Goal: Task Accomplishment & Management: Use online tool/utility

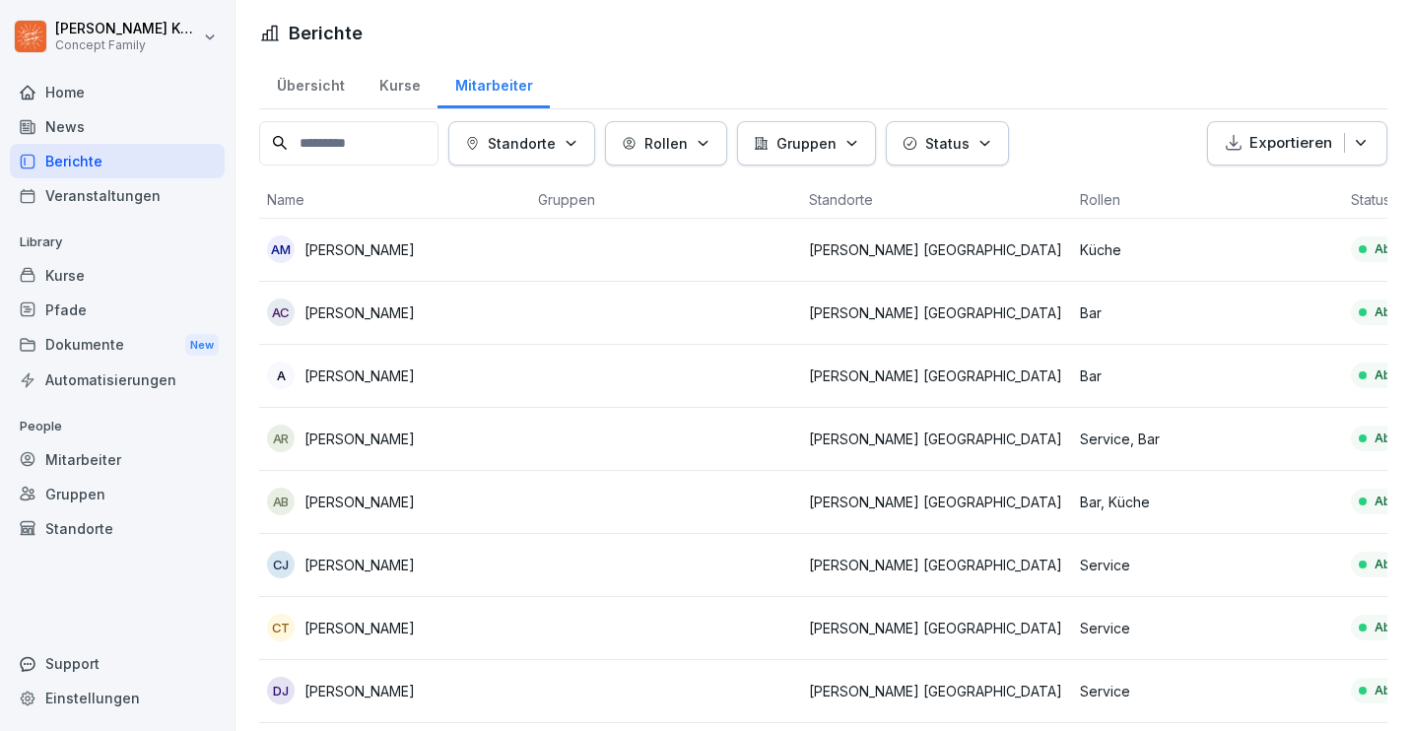
click at [80, 95] on div "Home" at bounding box center [117, 92] width 215 height 34
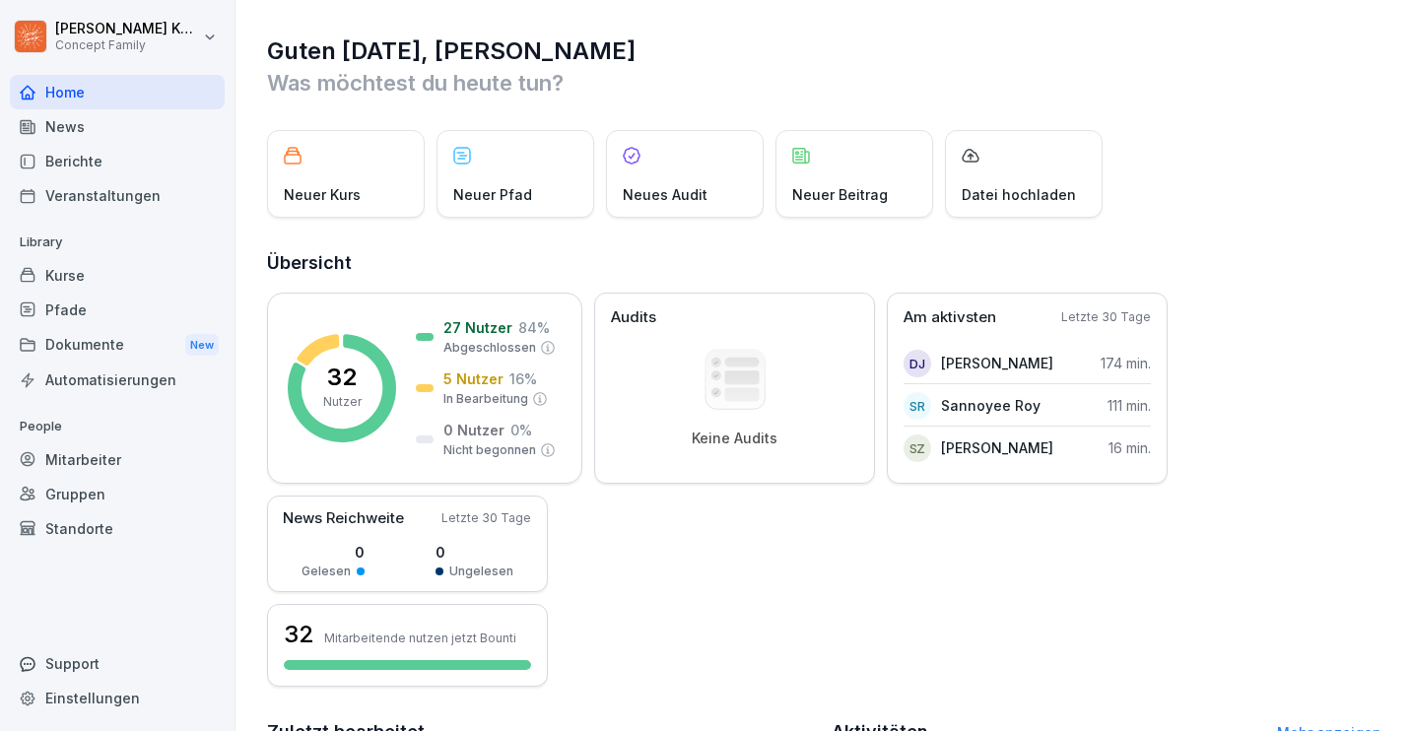
click at [78, 171] on div "Berichte" at bounding box center [117, 161] width 215 height 34
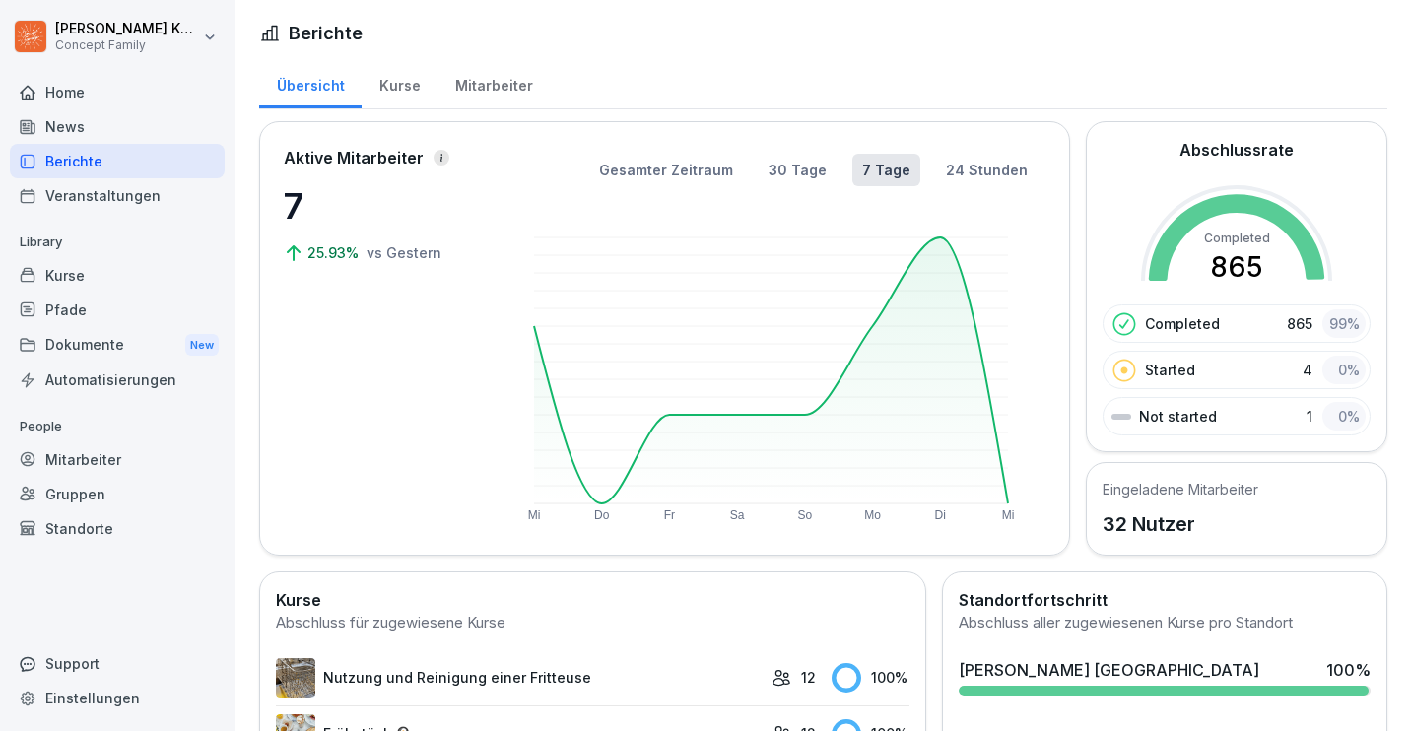
click at [388, 93] on div "Kurse" at bounding box center [400, 83] width 76 height 50
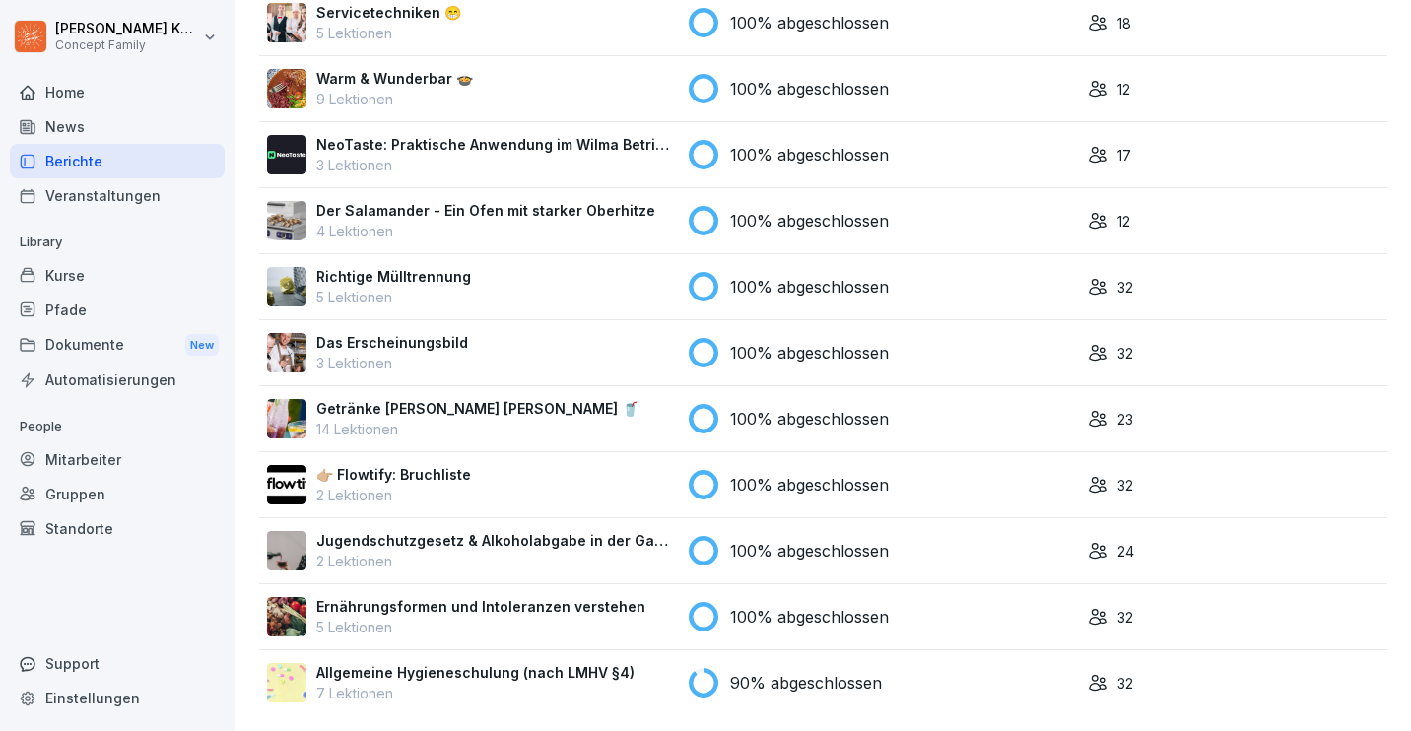
scroll to position [1918, 0]
click at [487, 697] on p "7 Lektionen" at bounding box center [475, 693] width 318 height 21
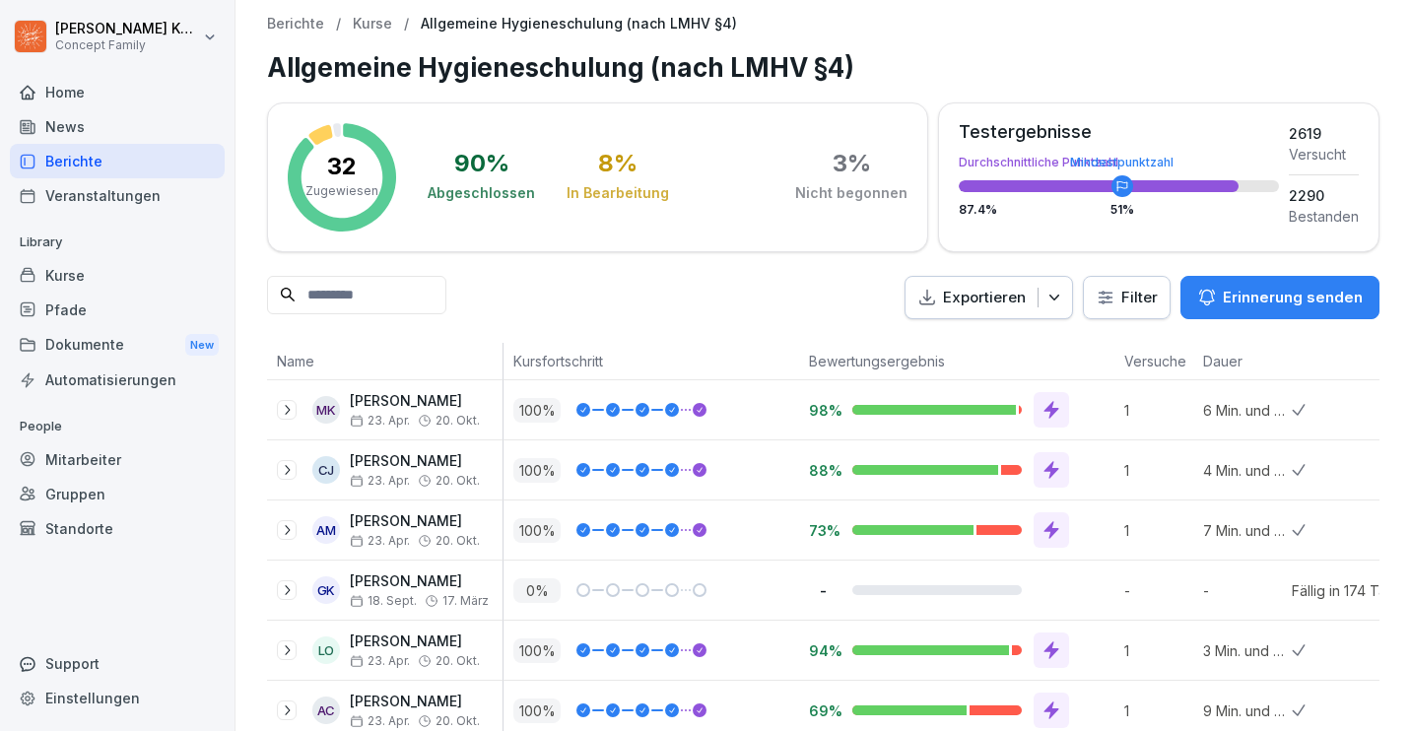
click at [1261, 287] on p "Erinnerung senden" at bounding box center [1293, 298] width 140 height 22
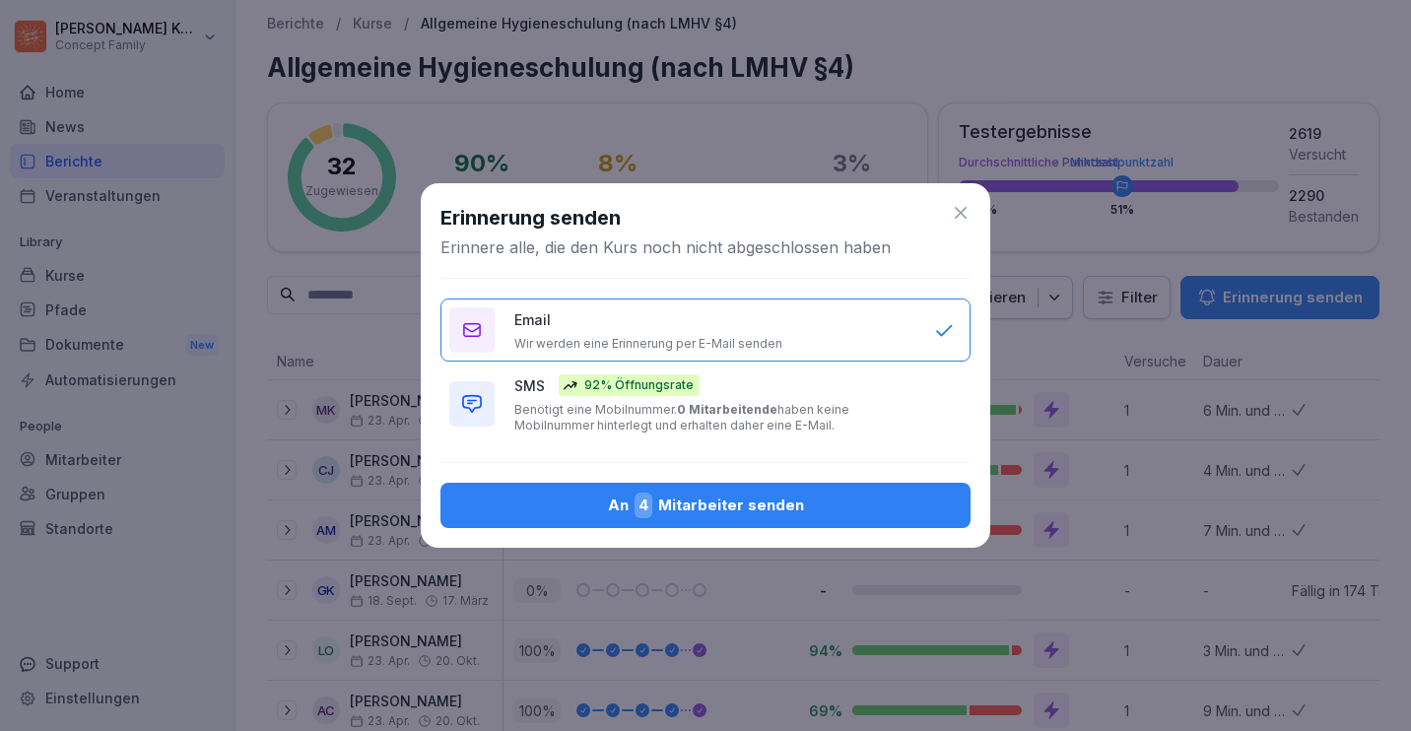
click at [737, 404] on b "0 Mitarbeitende" at bounding box center [727, 409] width 100 height 15
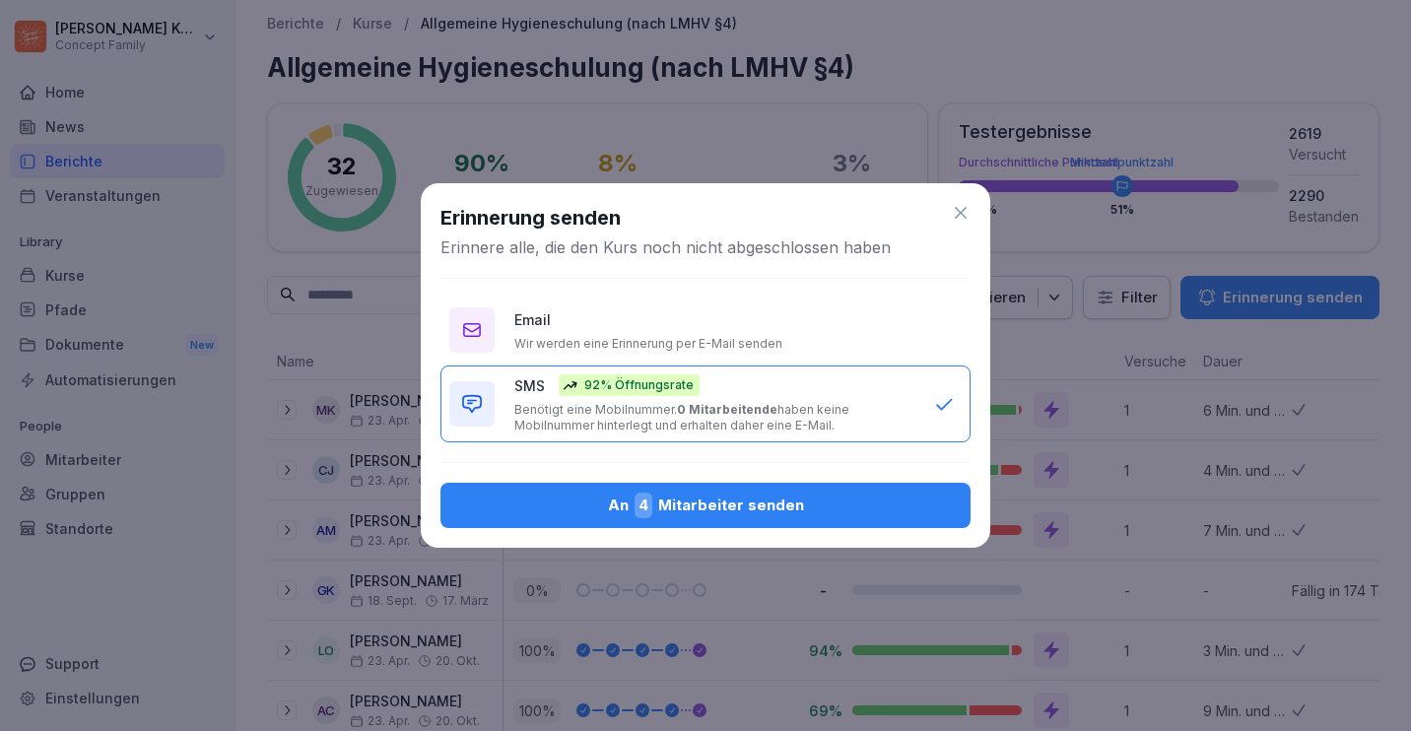
click at [720, 508] on div "An 4 Mitarbeiter senden" at bounding box center [705, 506] width 498 height 26
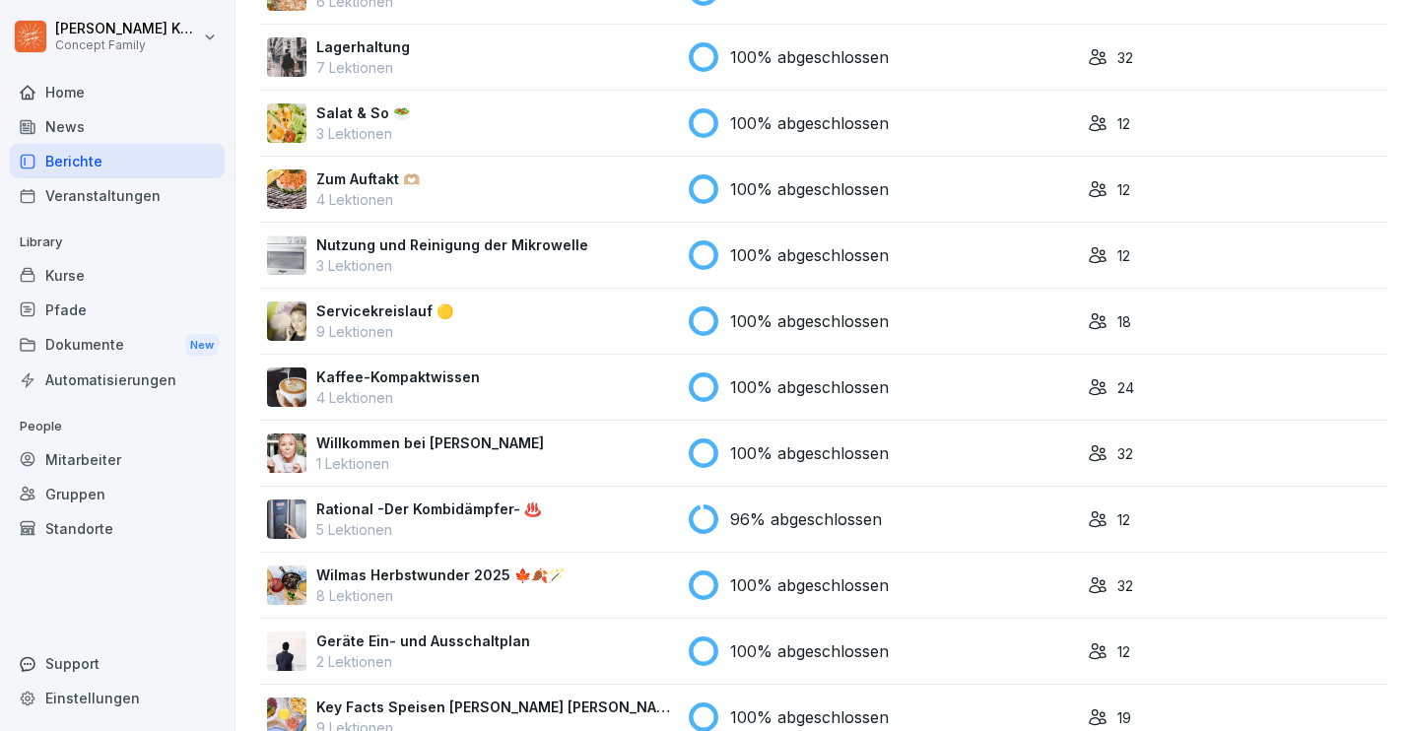
scroll to position [716, 0]
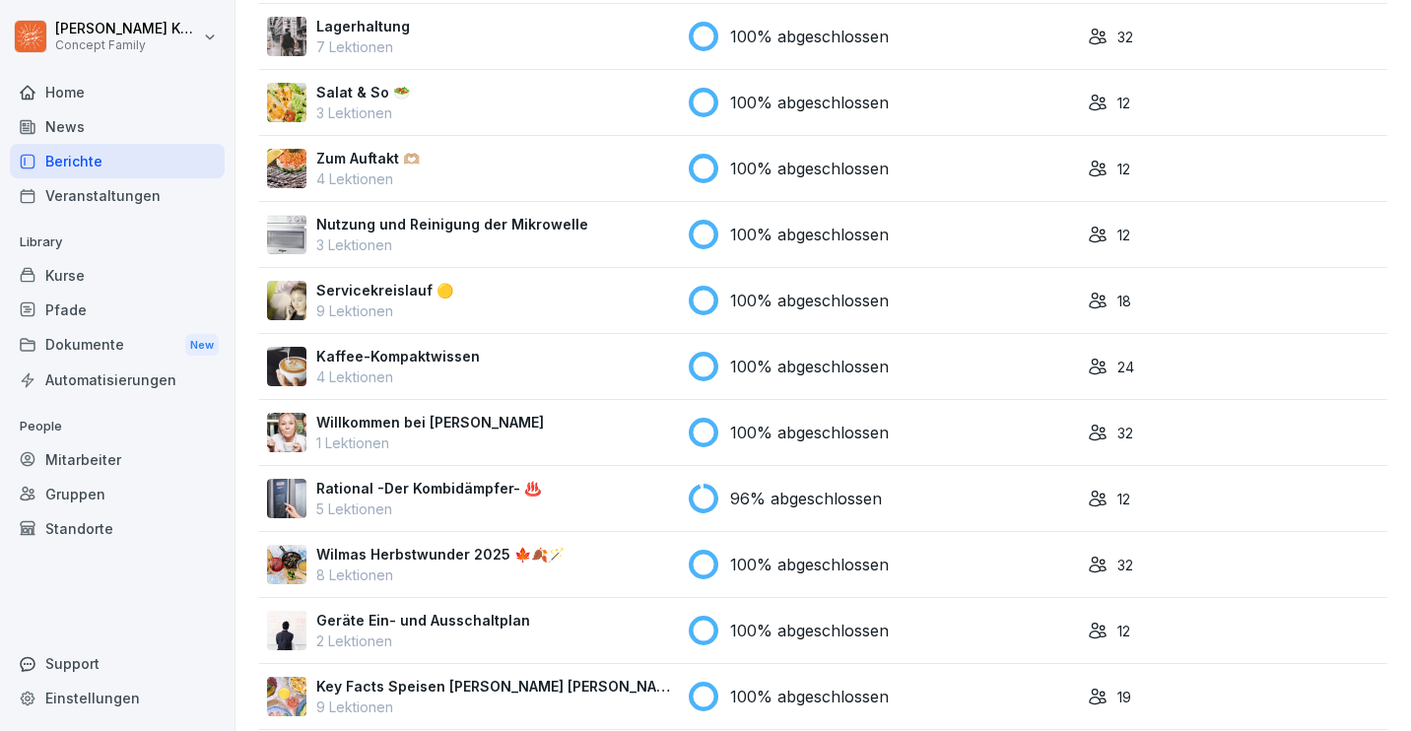
click at [568, 492] on div "Rational -Der Kombidämpfer- ♨️ 5 Lektionen" at bounding box center [470, 498] width 406 height 41
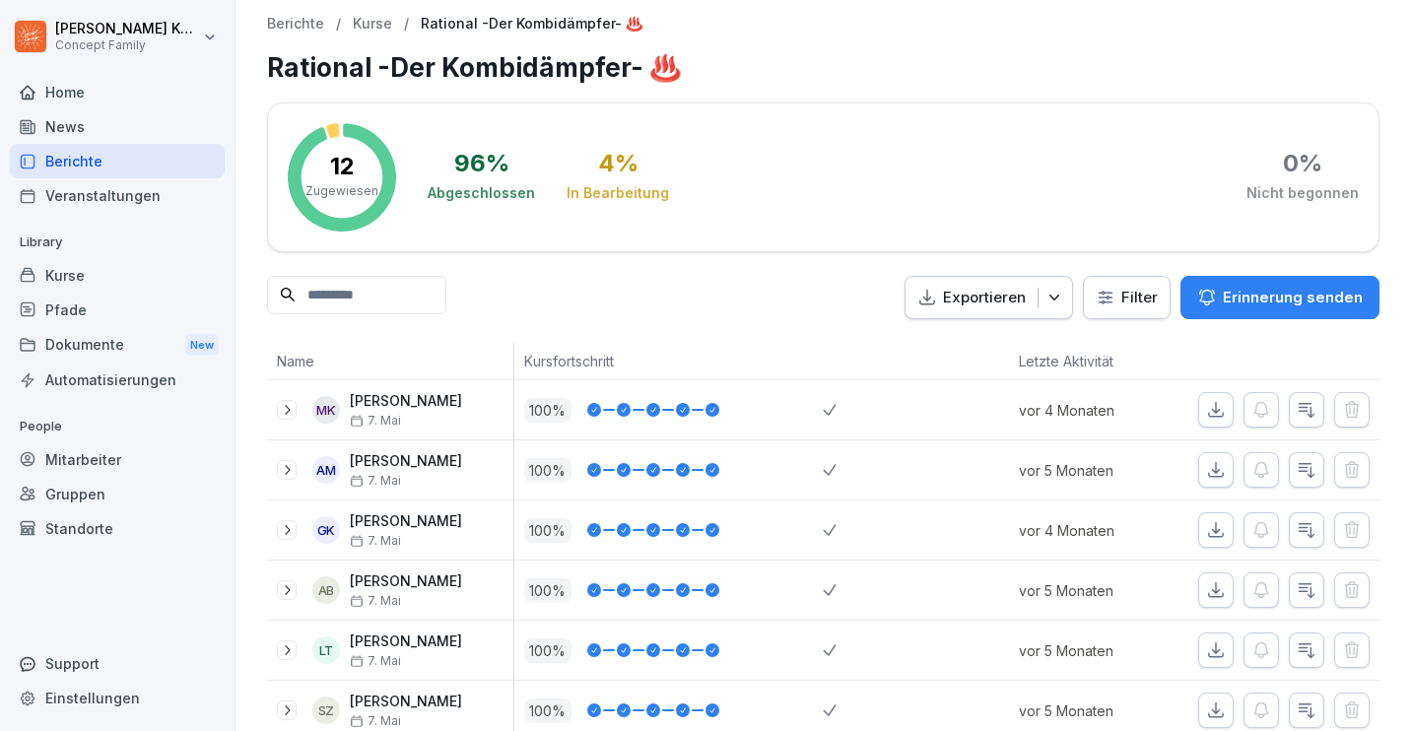
click at [1273, 281] on button "Erinnerung senden" at bounding box center [1279, 297] width 199 height 43
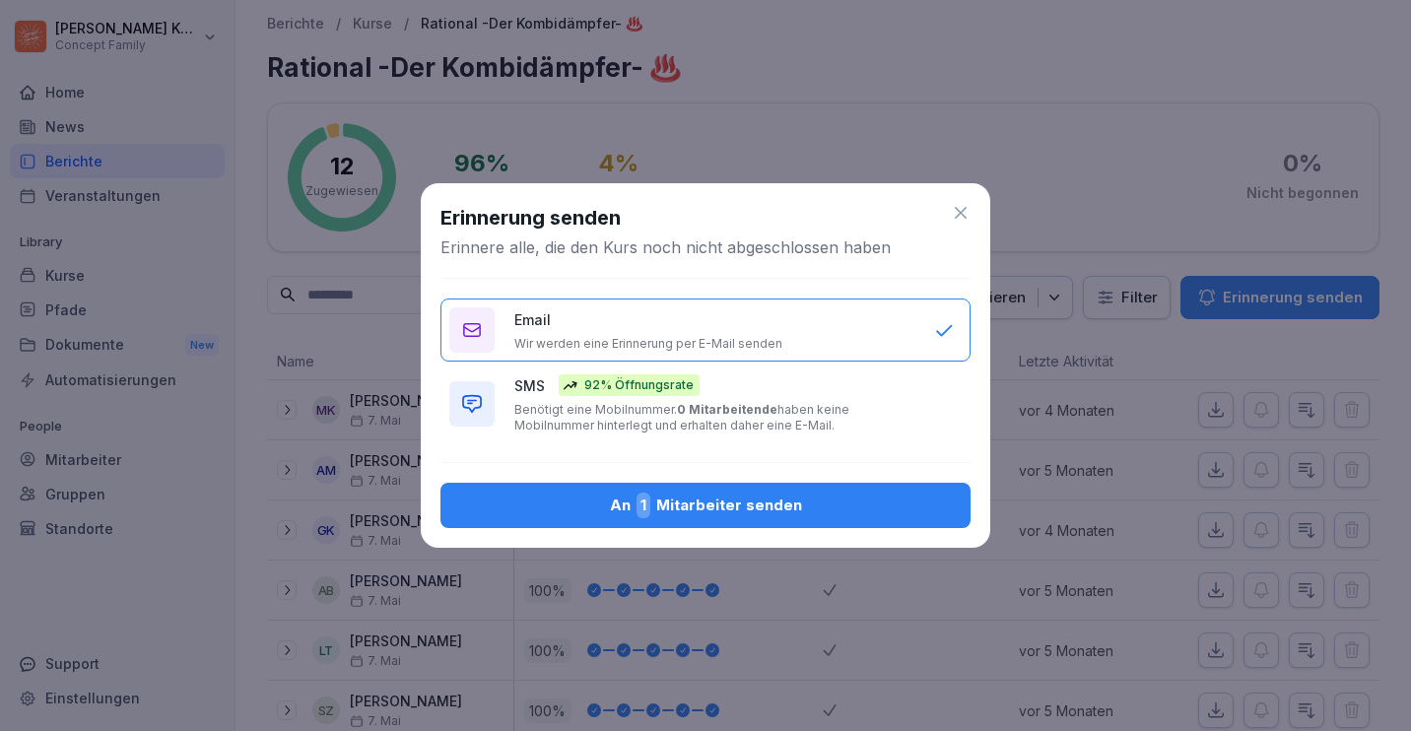
click at [709, 394] on div "SMS 92% Öffnungsrate Benötigt eine Mobilnummer. 0 Mitarbeitende haben keine Mob…" at bounding box center [714, 403] width 400 height 59
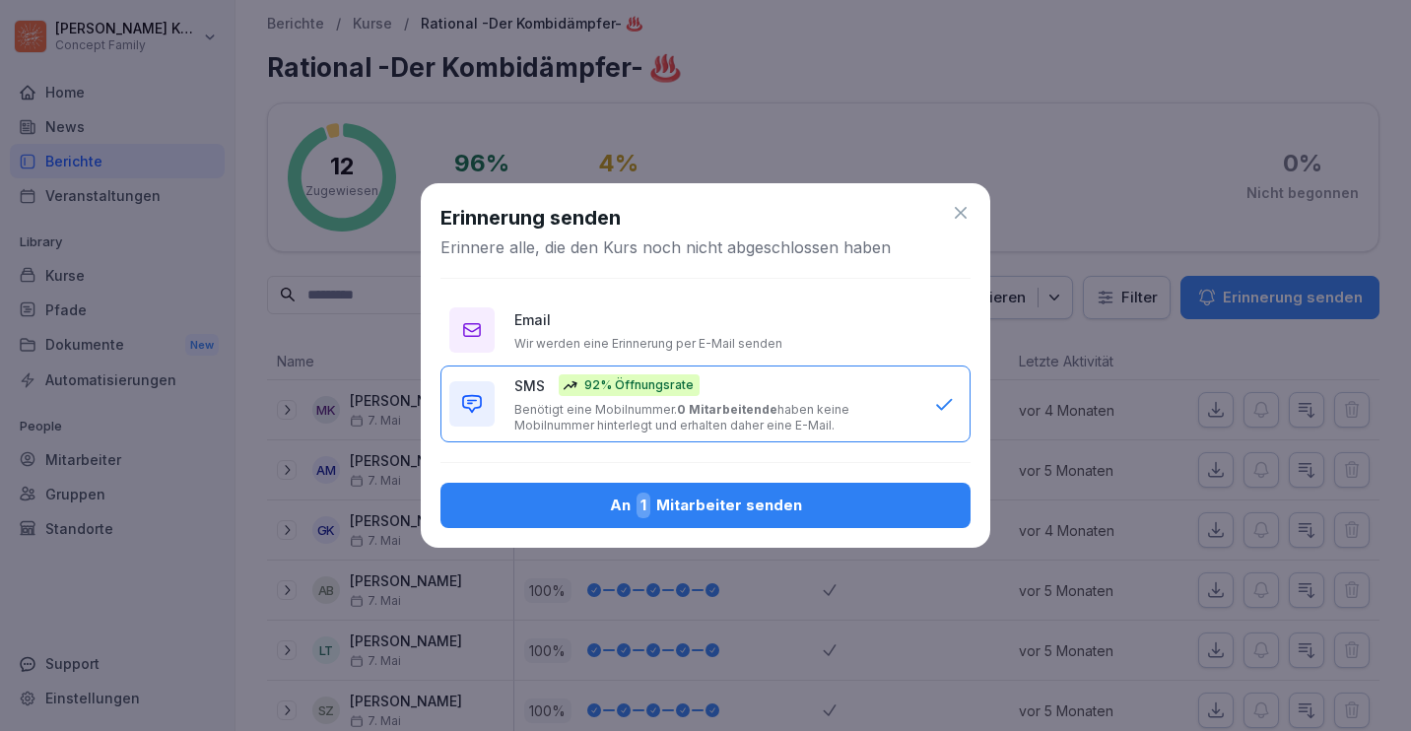
click at [693, 505] on div "An 1 Mitarbeiter senden" at bounding box center [705, 506] width 498 height 26
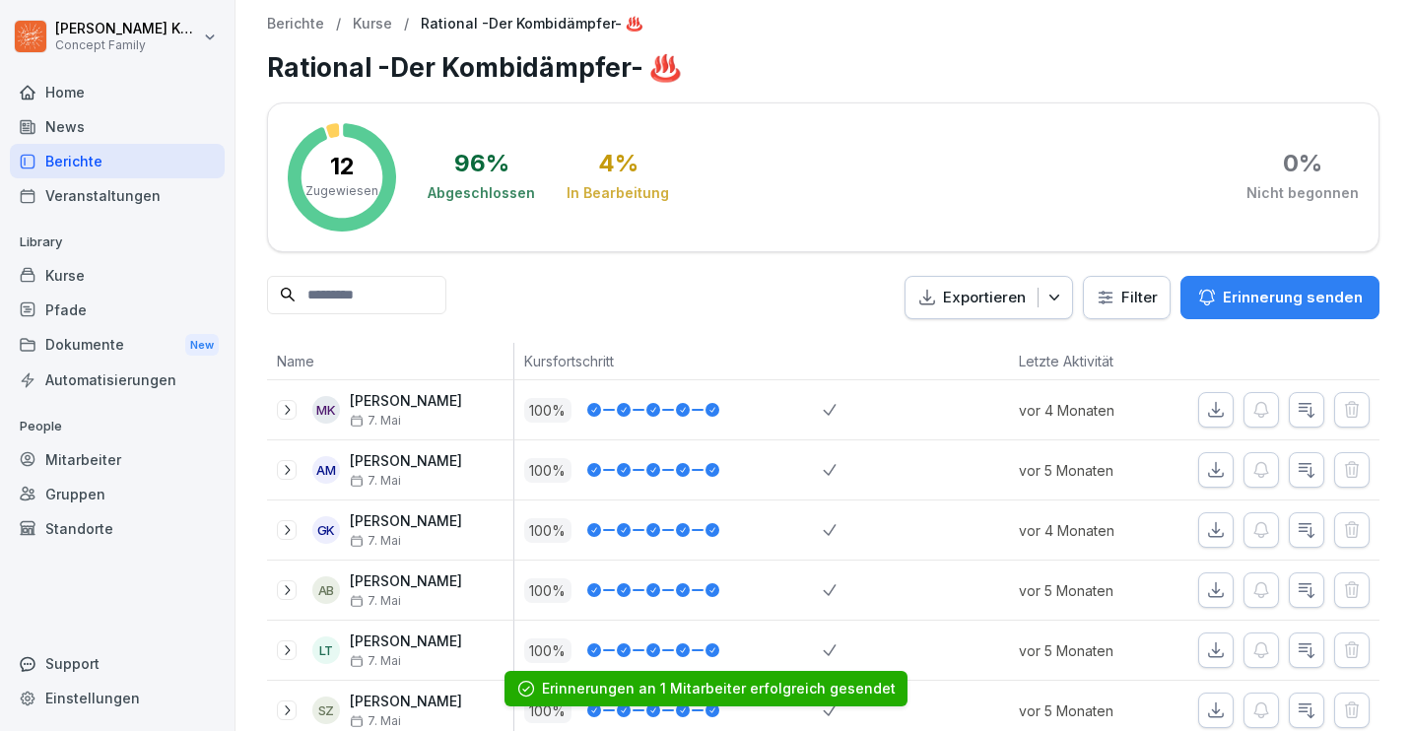
click at [56, 155] on div "Berichte" at bounding box center [117, 161] width 215 height 34
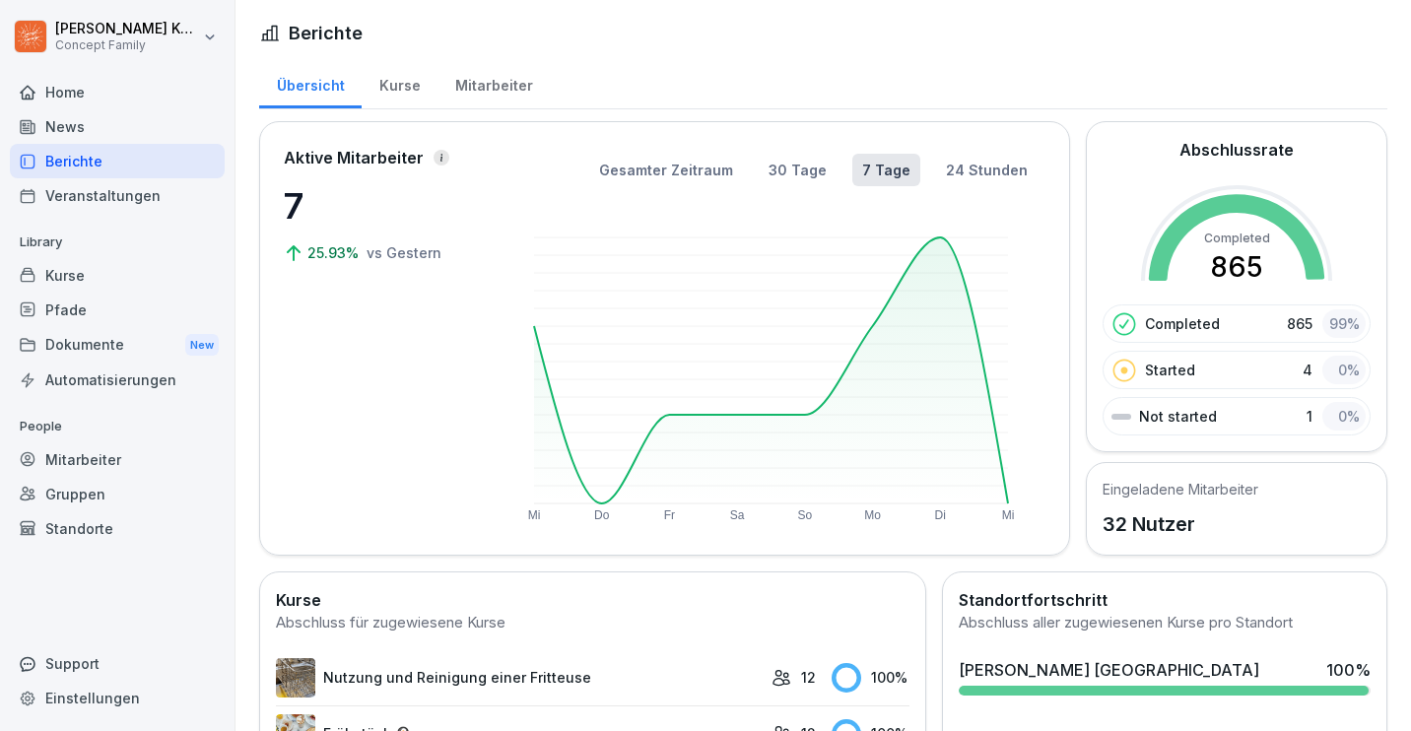
click at [95, 97] on div "Home" at bounding box center [117, 92] width 215 height 34
